Goal: Information Seeking & Learning: Learn about a topic

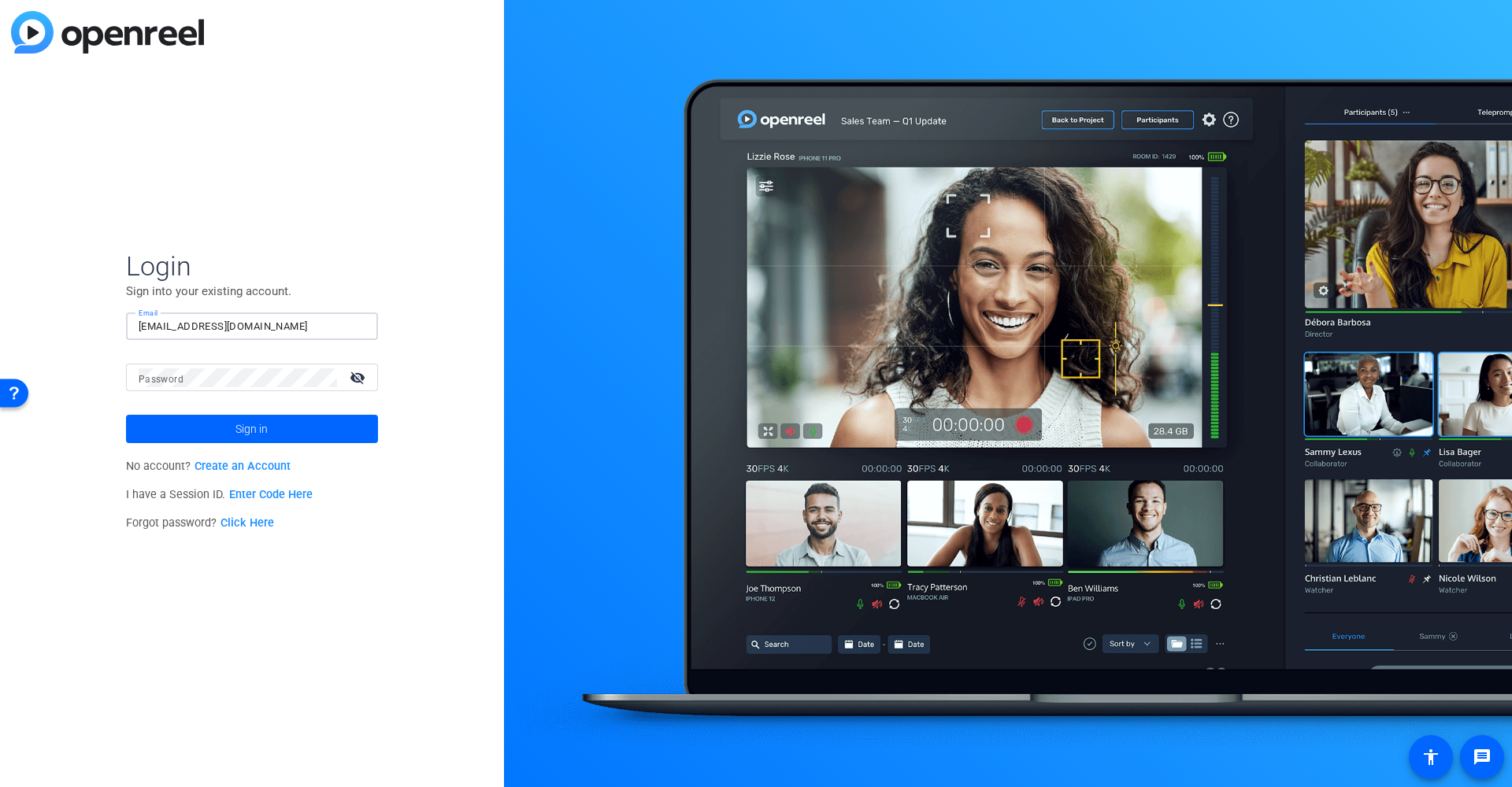
type input "[EMAIL_ADDRESS][DOMAIN_NAME]"
click at [252, 429] on button "Sign in" at bounding box center [252, 428] width 252 height 28
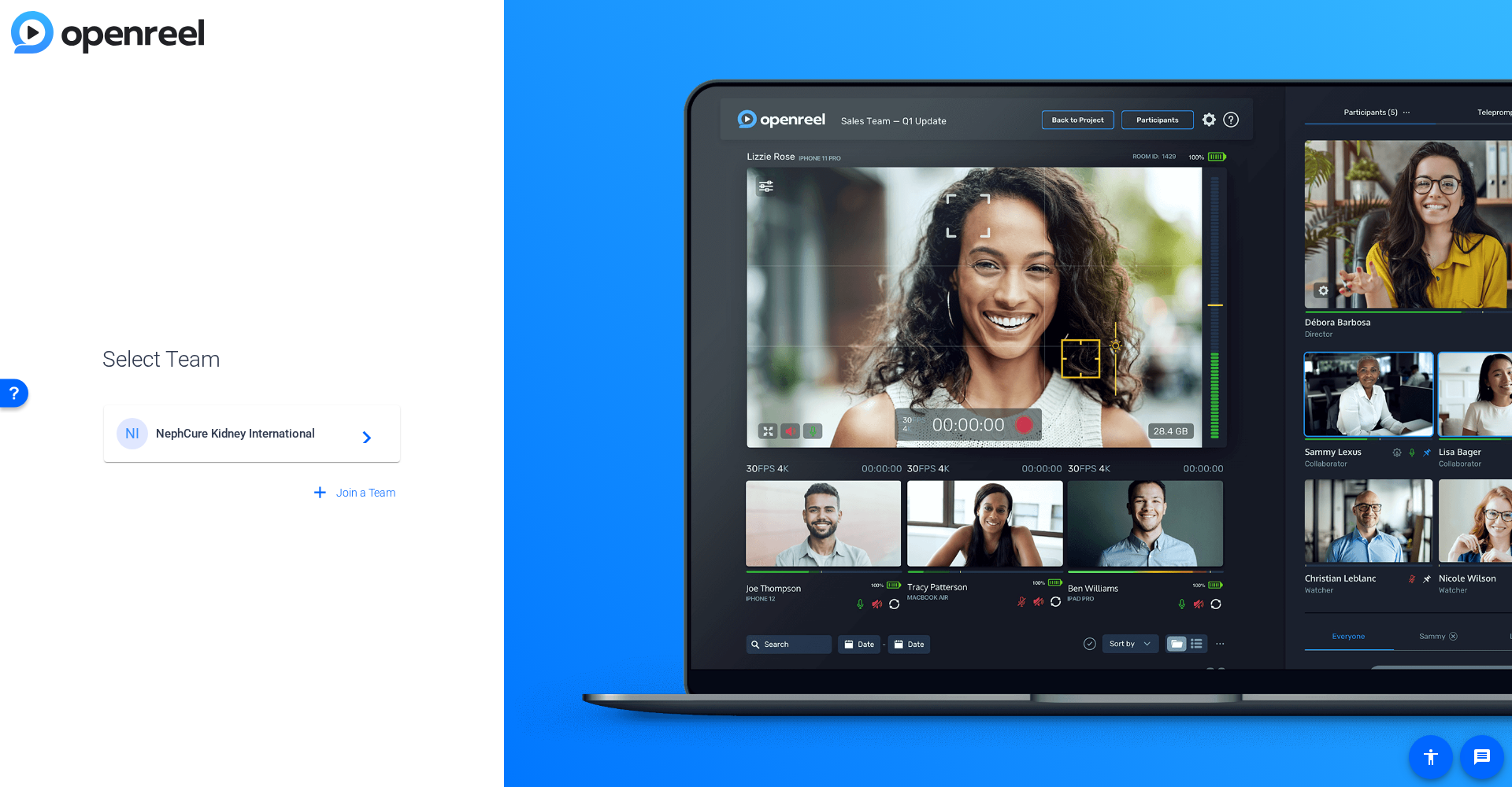
click at [261, 441] on div "NI NephCure Kidney International navigate_next" at bounding box center [252, 433] width 271 height 31
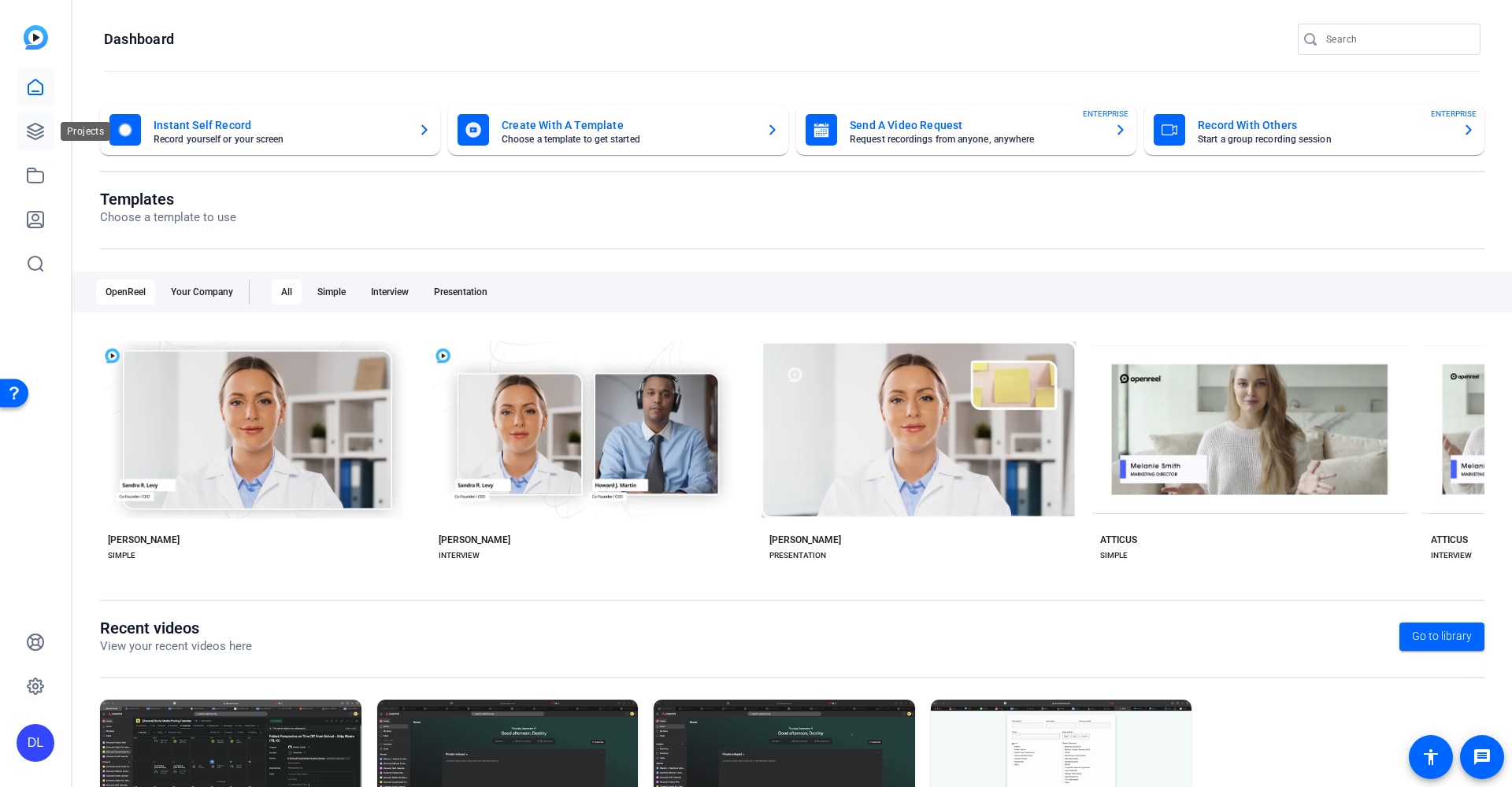
click at [32, 132] on icon at bounding box center [35, 131] width 18 height 18
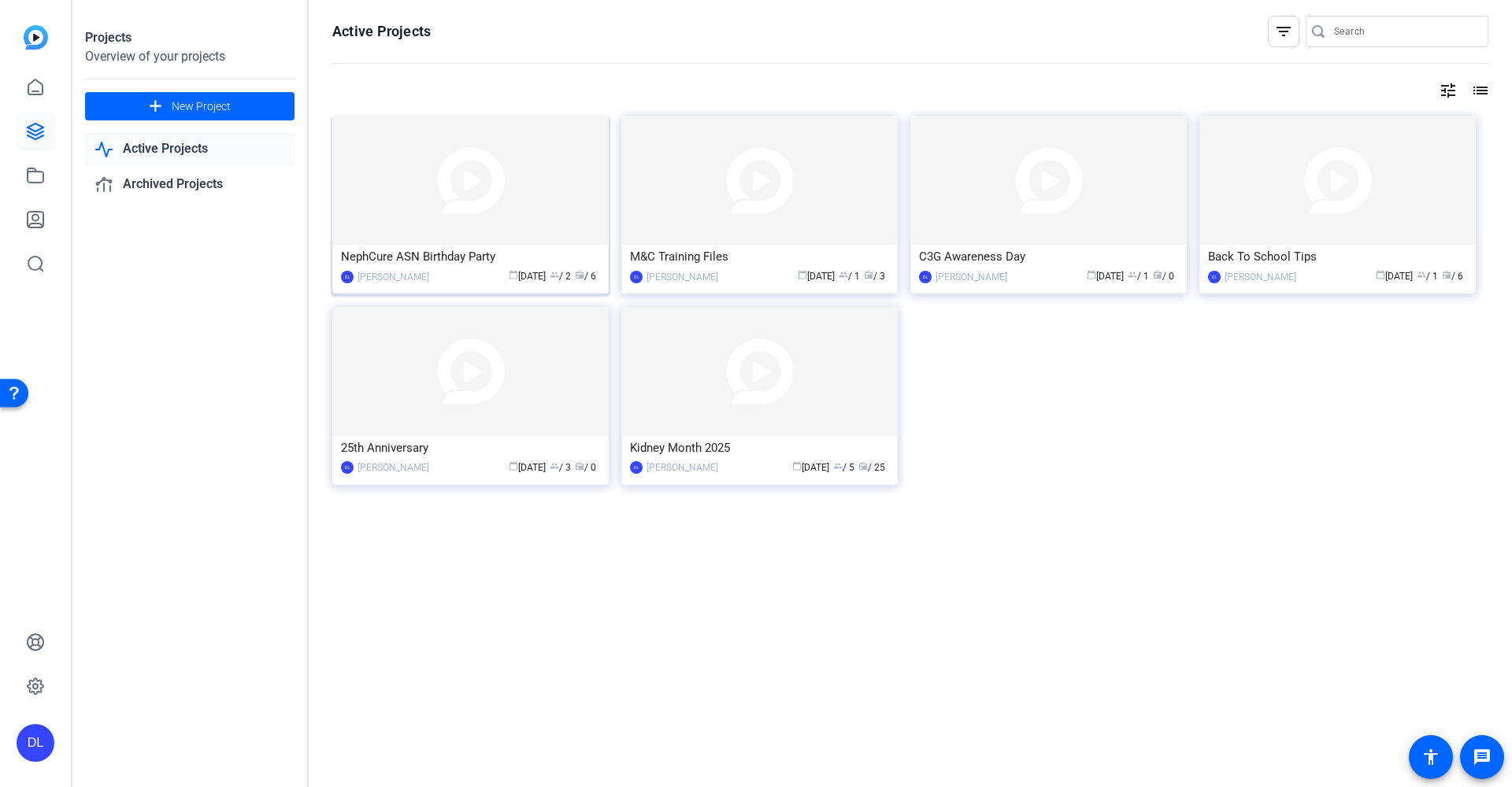
click at [450, 255] on div "NephCure ASN Birthday Party" at bounding box center [470, 257] width 259 height 23
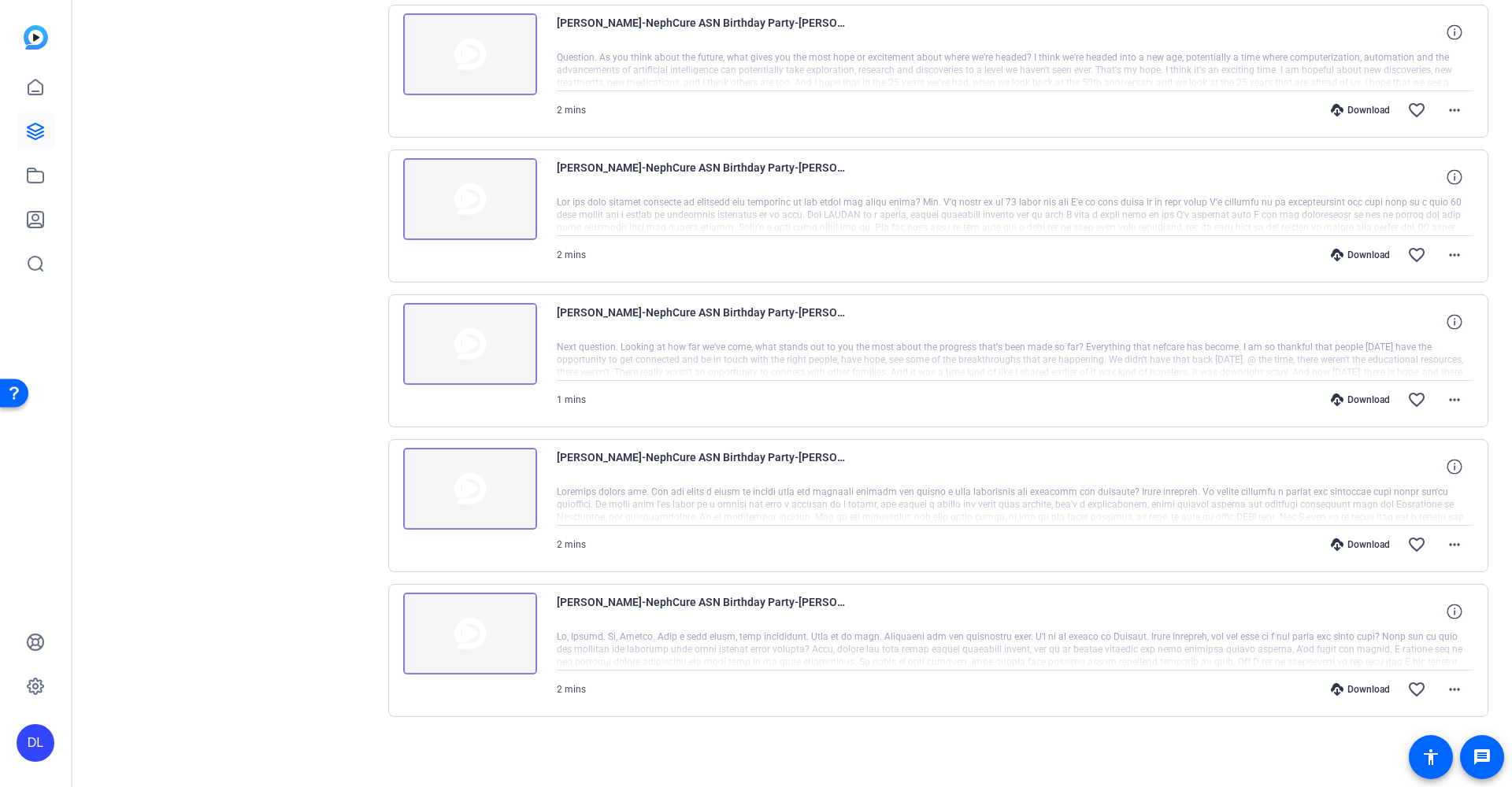
scroll to position [487, 0]
click at [549, 614] on div "[PERSON_NAME]-NephCure ASN Birthday Party-[PERSON_NAME] 25th Anniversary-175822…" at bounding box center [939, 650] width 1101 height 133
click at [487, 633] on img at bounding box center [470, 633] width 134 height 82
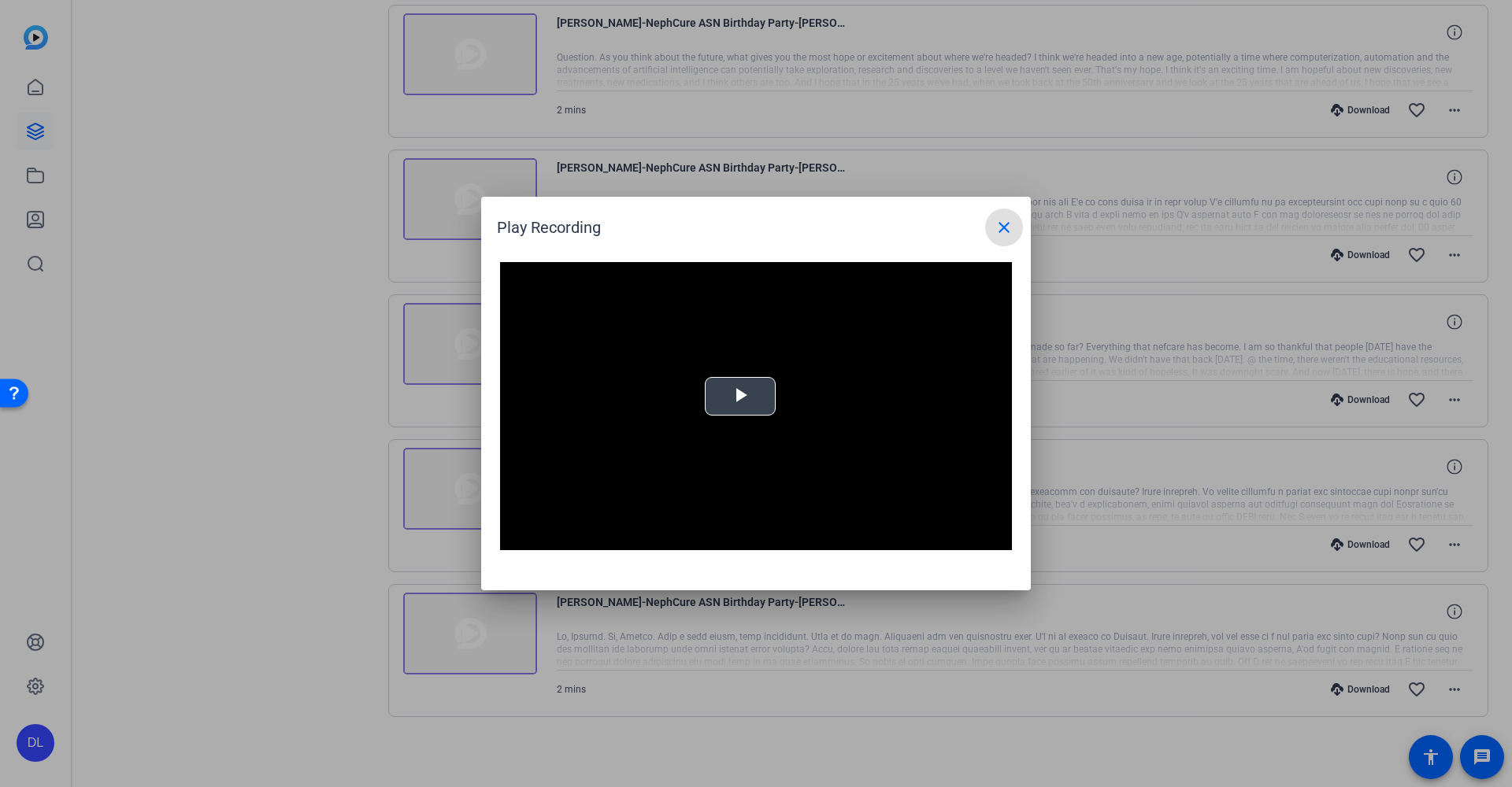
click at [740, 396] on span "Video Player" at bounding box center [740, 396] width 0 height 0
click at [1004, 228] on mat-icon "close" at bounding box center [1004, 226] width 18 height 18
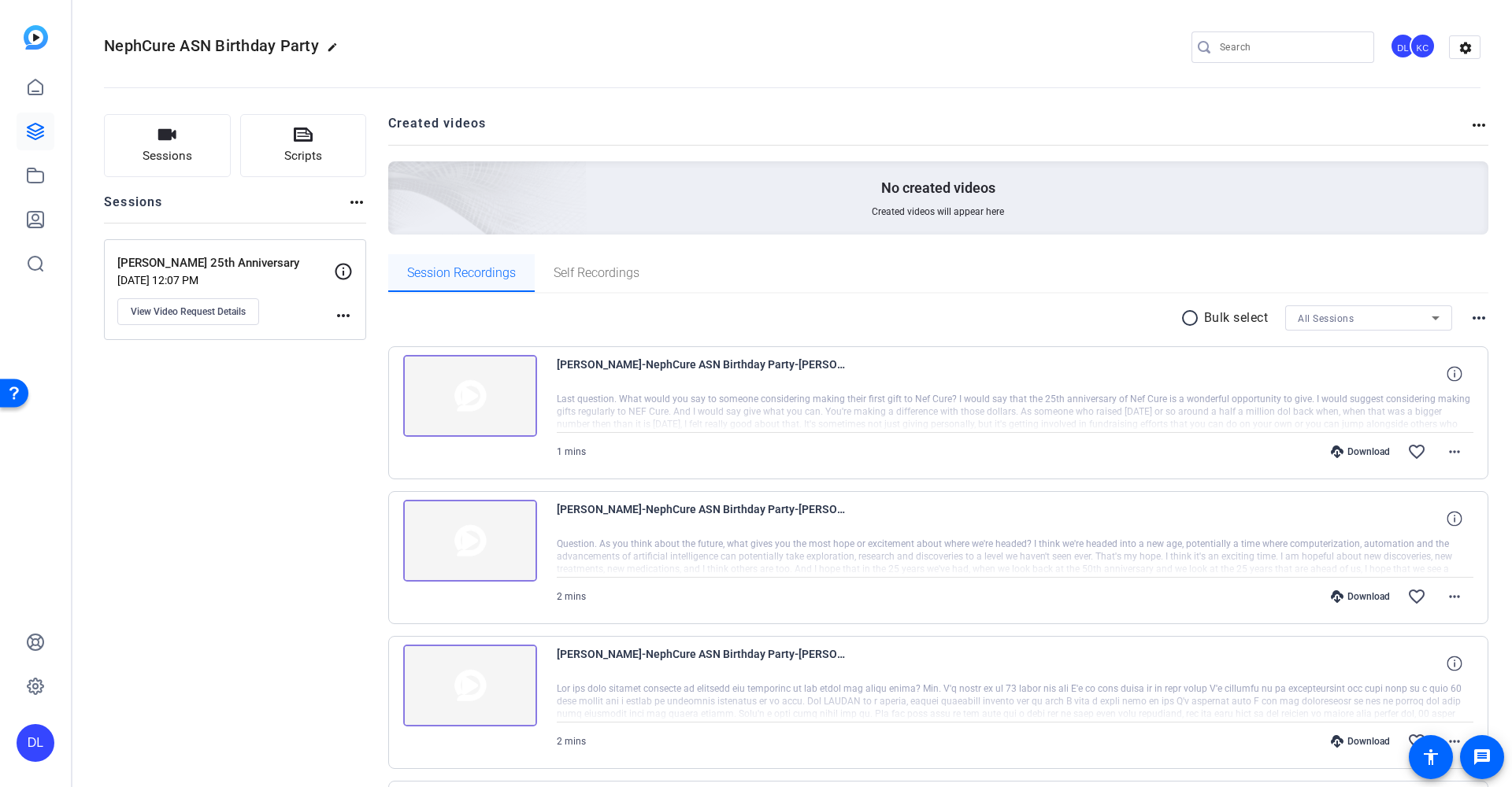
scroll to position [0, 0]
click at [46, 90] on link at bounding box center [35, 87] width 38 height 38
